Goal: Transaction & Acquisition: Register for event/course

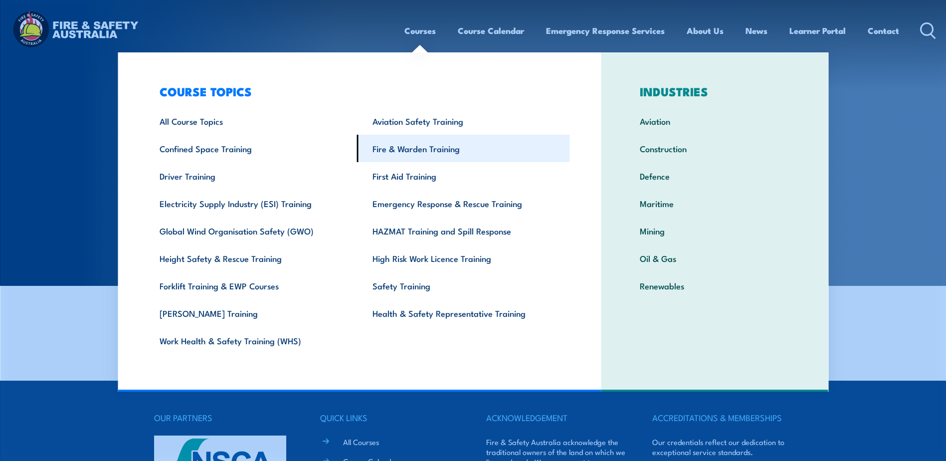
click at [424, 146] on link "Fire & Warden Training" at bounding box center [463, 148] width 213 height 27
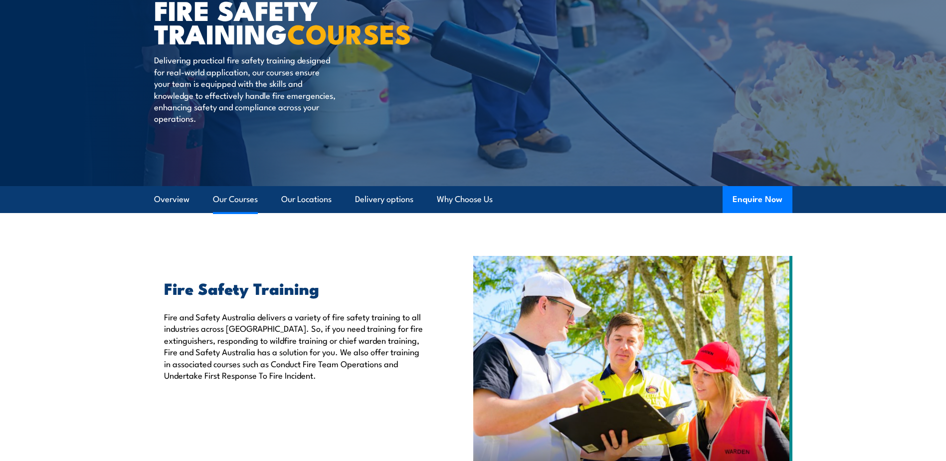
click at [242, 199] on link "Our Courses" at bounding box center [235, 199] width 45 height 26
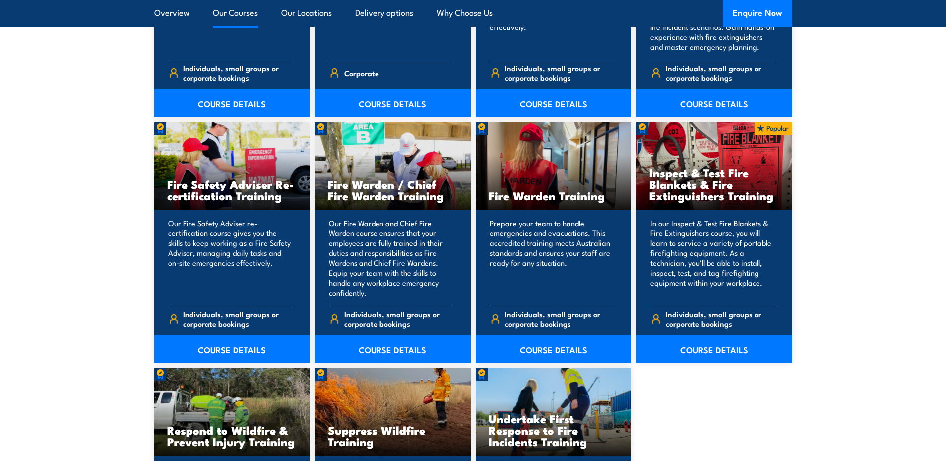
scroll to position [1256, 0]
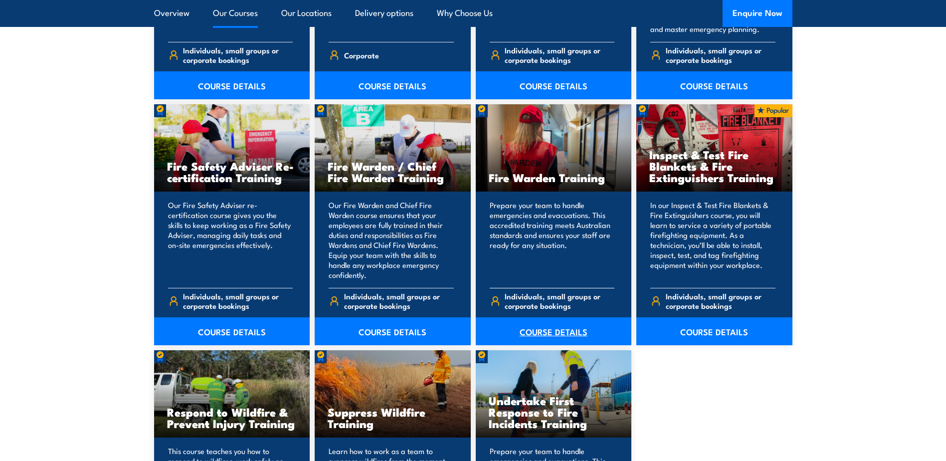
click at [531, 328] on link "COURSE DETAILS" at bounding box center [554, 331] width 156 height 28
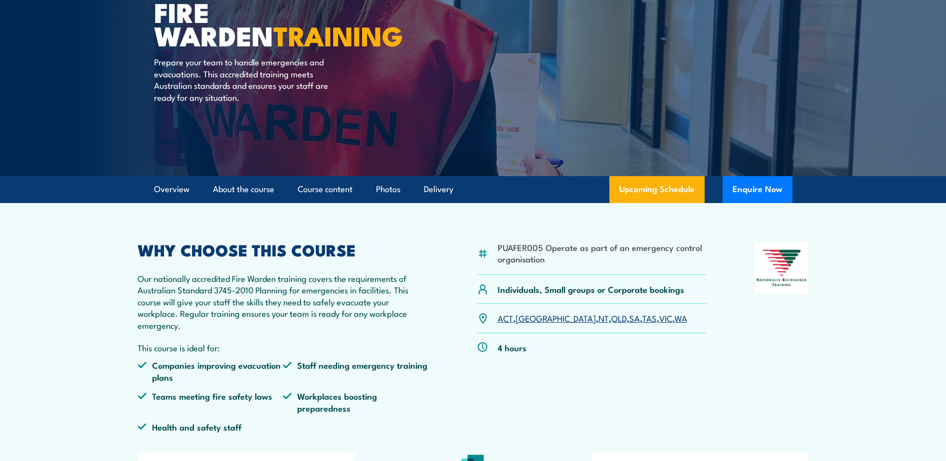
scroll to position [150, 0]
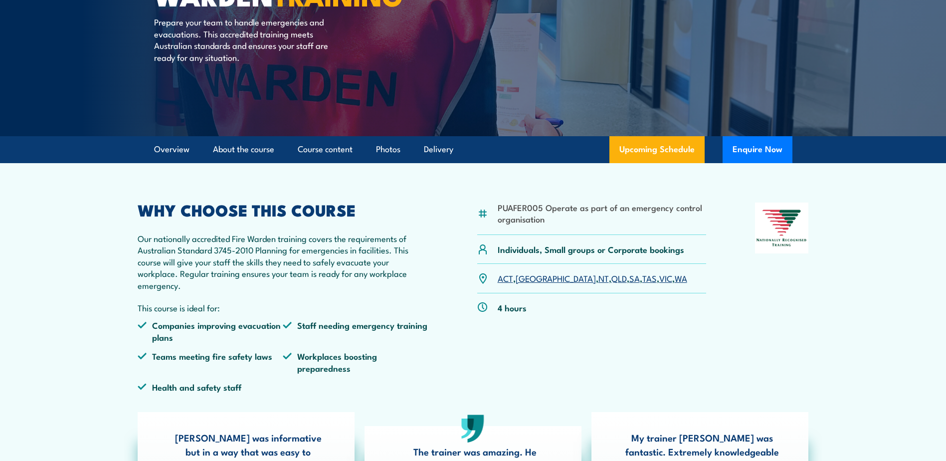
click at [675, 277] on link "WA" at bounding box center [681, 278] width 12 height 12
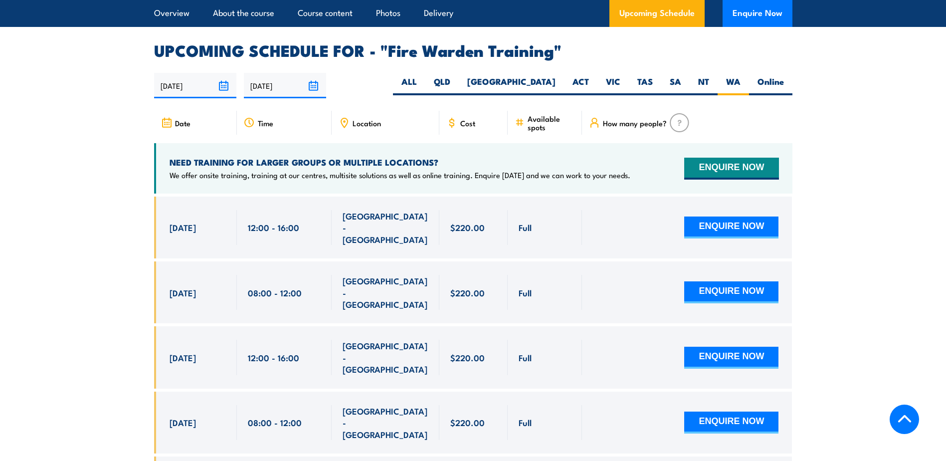
scroll to position [1806, 0]
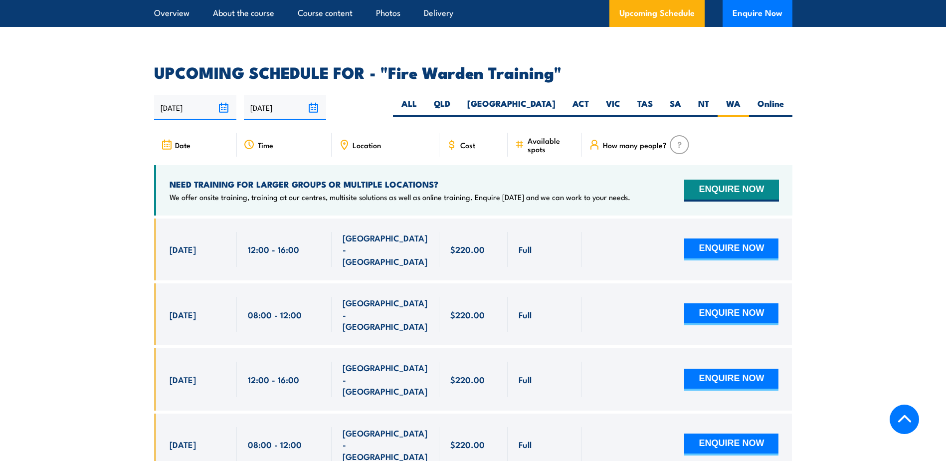
click at [359, 141] on span "Location" at bounding box center [367, 145] width 28 height 8
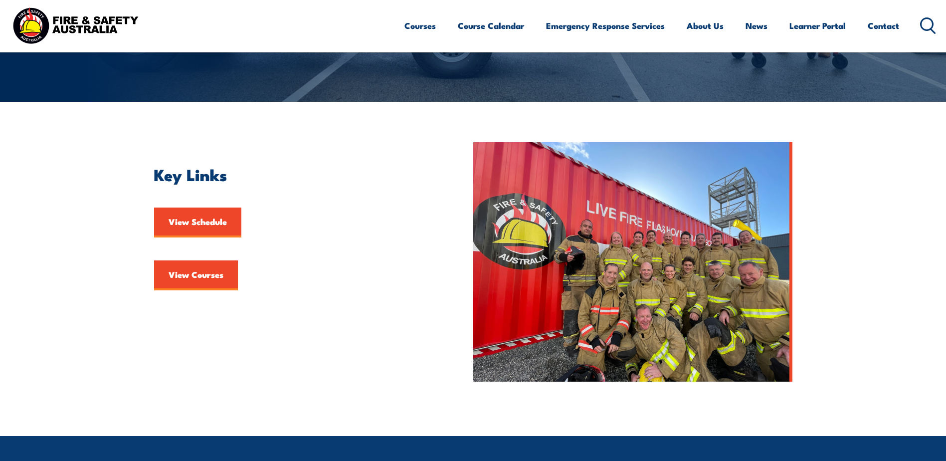
scroll to position [100, 0]
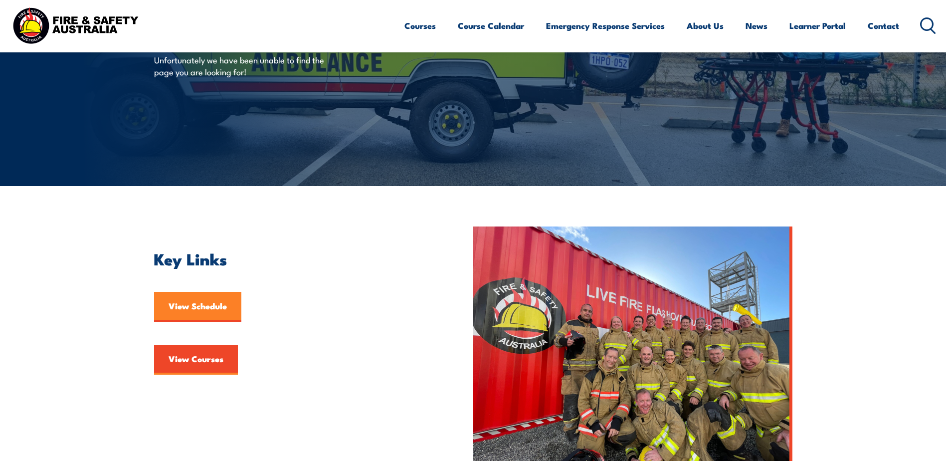
click at [192, 312] on link "View Schedule" at bounding box center [197, 307] width 87 height 30
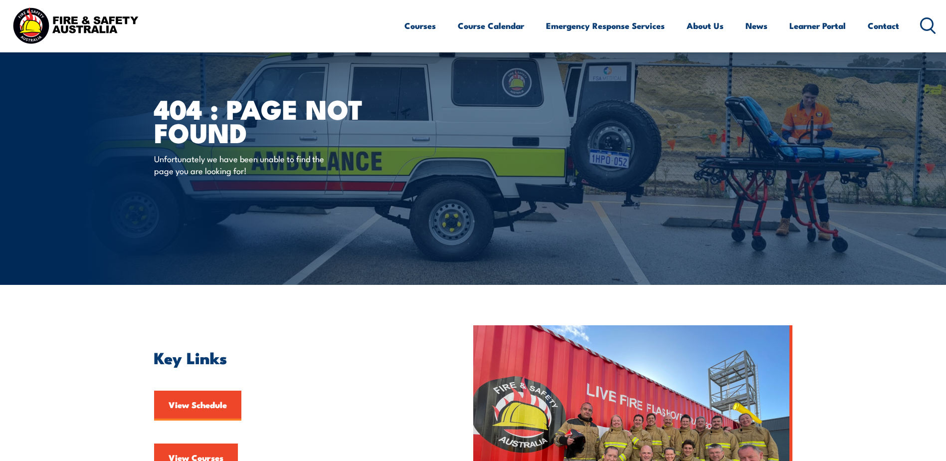
scroll to position [0, 0]
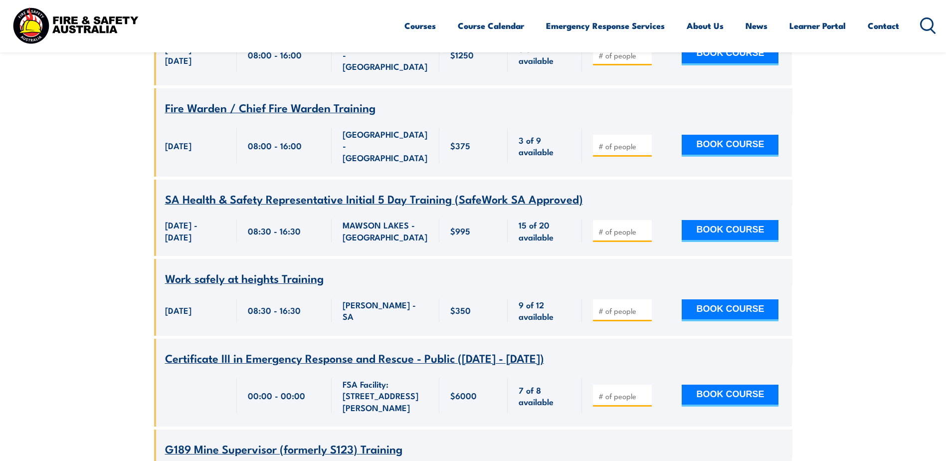
scroll to position [4740, 0]
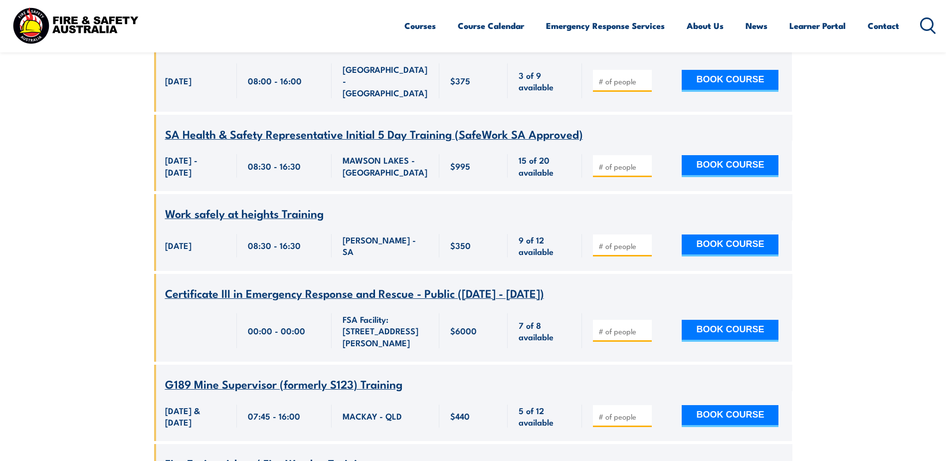
drag, startPoint x: 340, startPoint y: 172, endPoint x: 428, endPoint y: 199, distance: 92.0
click at [428, 300] on div "FSA Facility: [STREET_ADDRESS][PERSON_NAME]" at bounding box center [386, 331] width 108 height 62
drag, startPoint x: 428, startPoint y: 199, endPoint x: 386, endPoint y: 181, distance: 46.1
copy span "FSA Facility: [STREET_ADDRESS][PERSON_NAME]"
